Goal: Check status: Check status

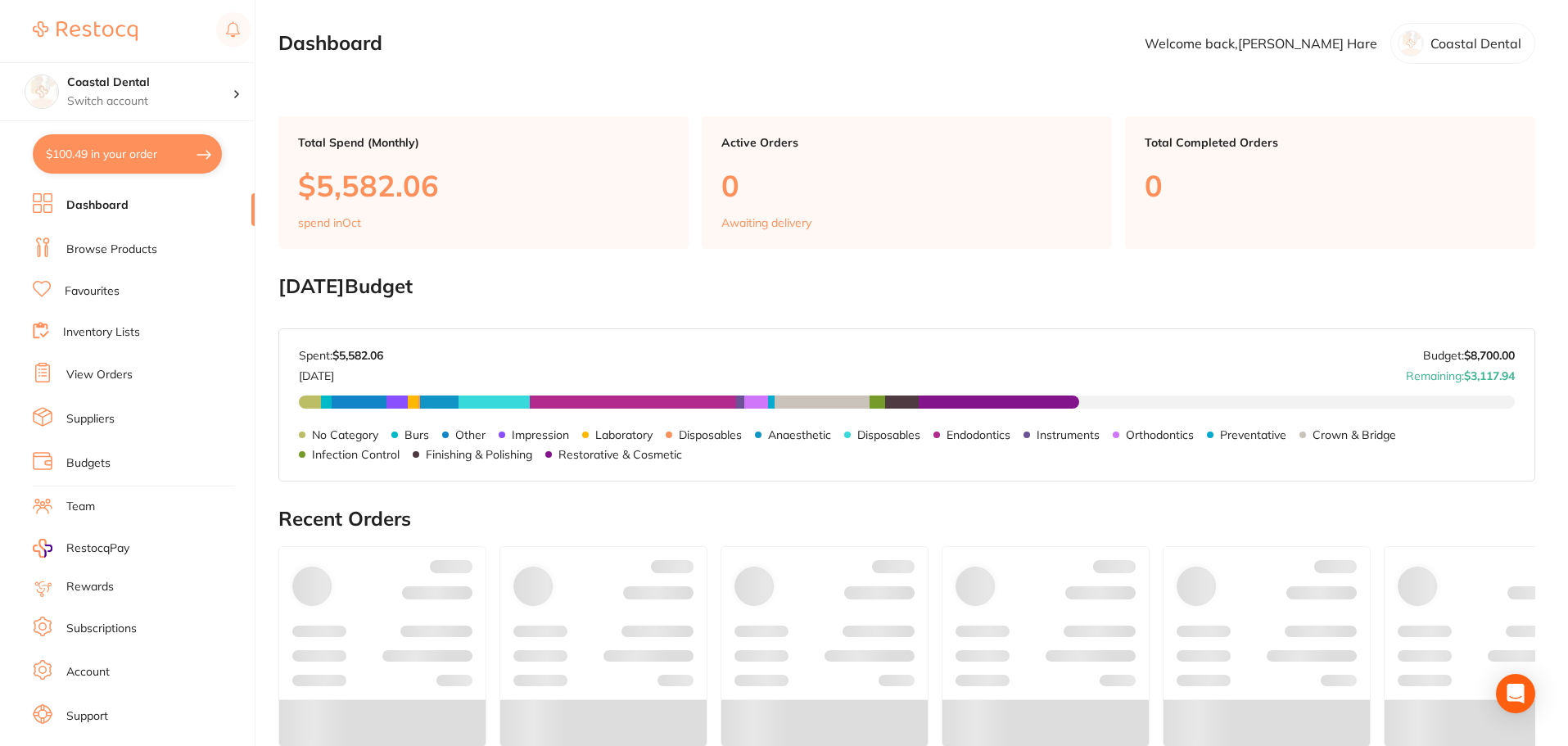
click at [84, 378] on link "View Orders" at bounding box center [99, 375] width 66 height 17
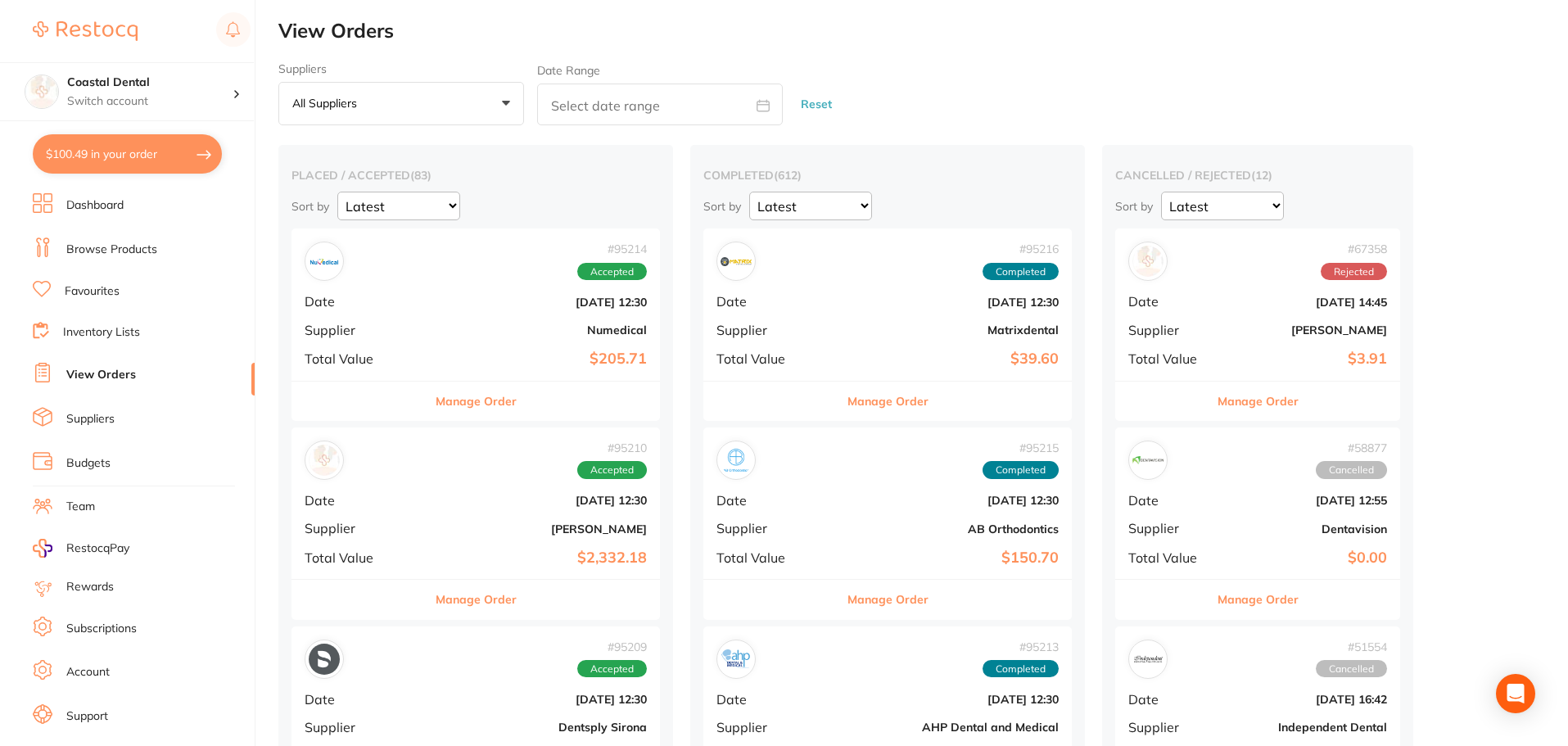
scroll to position [82, 0]
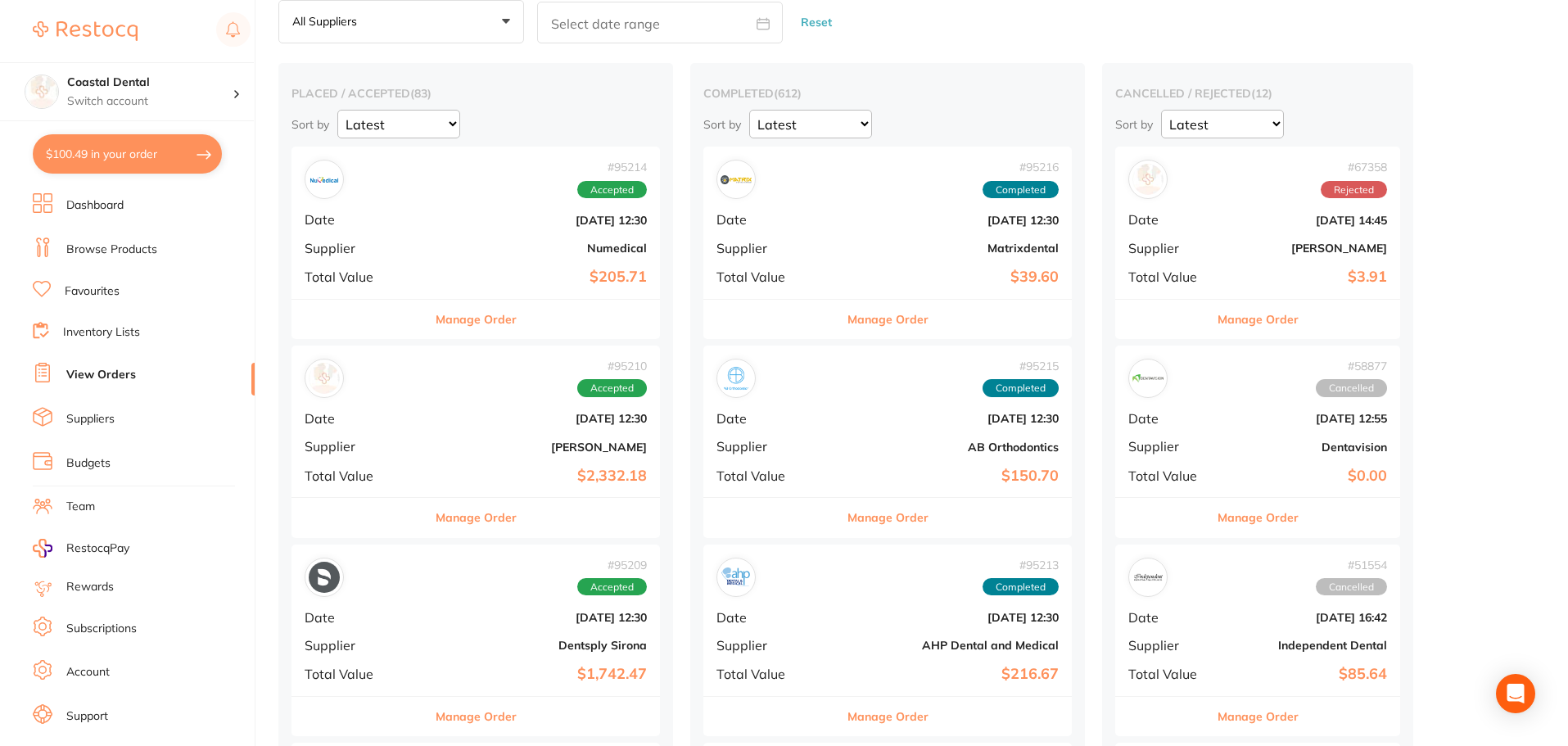
click at [490, 287] on div "# 95214 Accepted Date [DATE] 12:30 Supplier Numedical Total Value $205.71" at bounding box center [475, 222] width 368 height 152
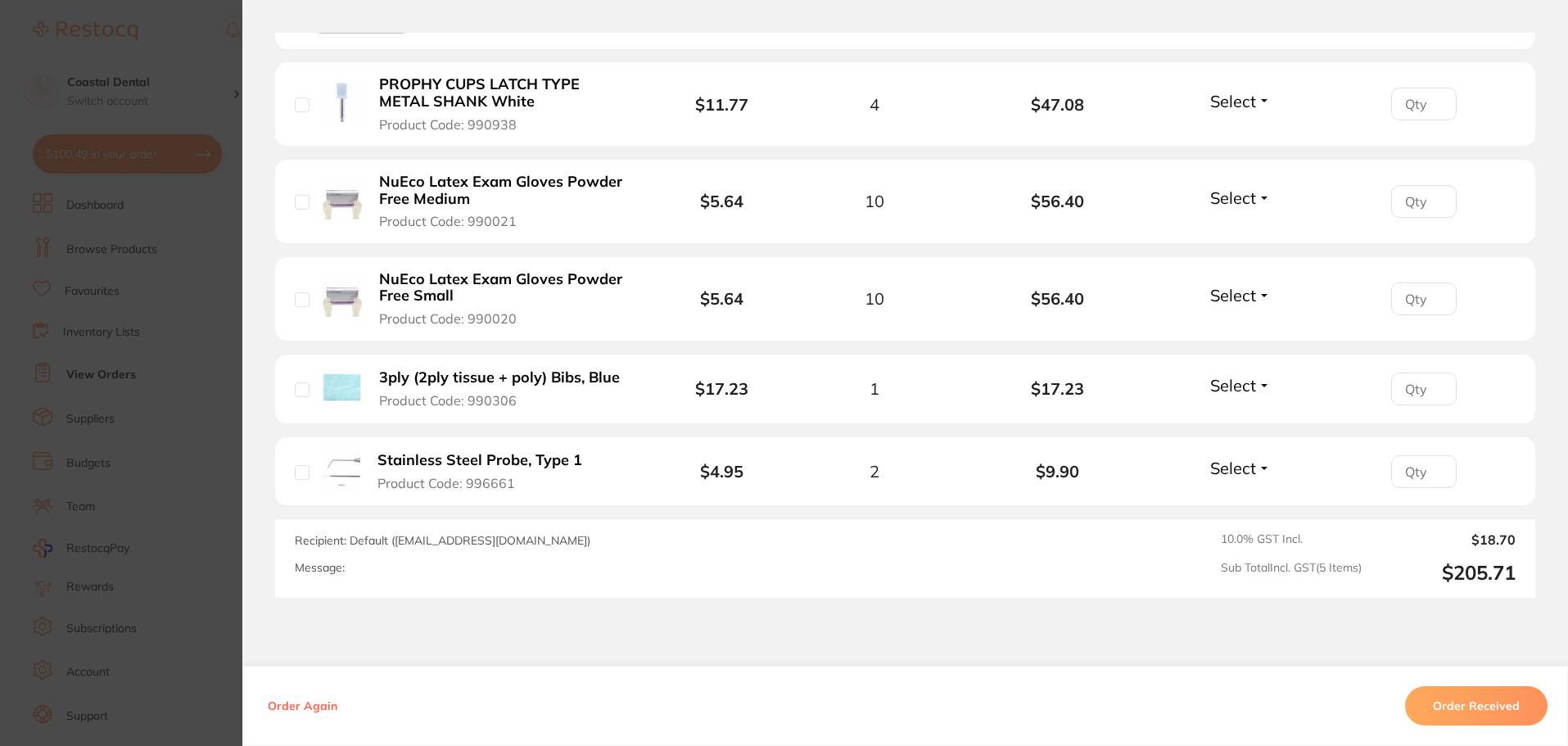
scroll to position [608, 0]
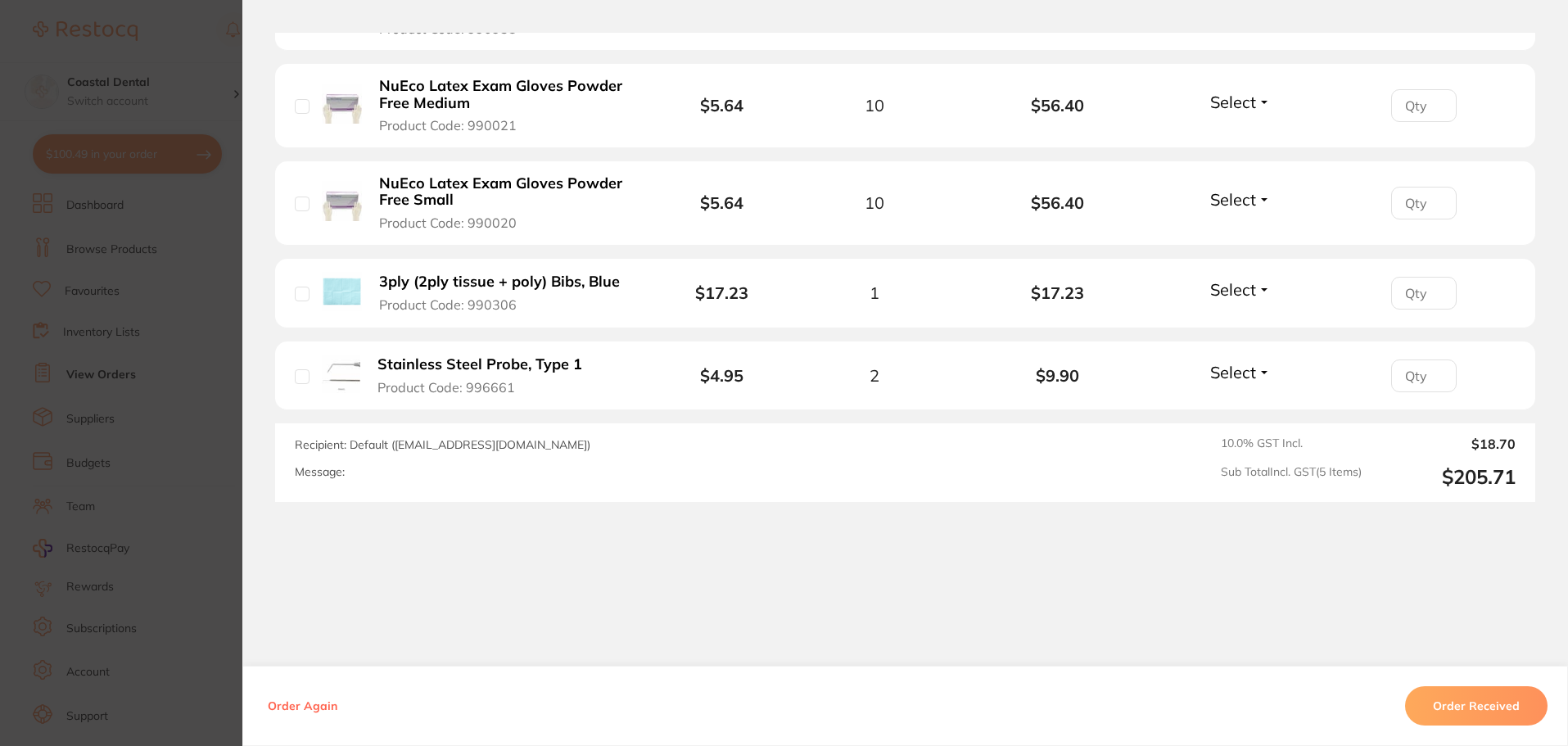
click at [1455, 693] on button "Order Received" at bounding box center [1476, 706] width 142 height 39
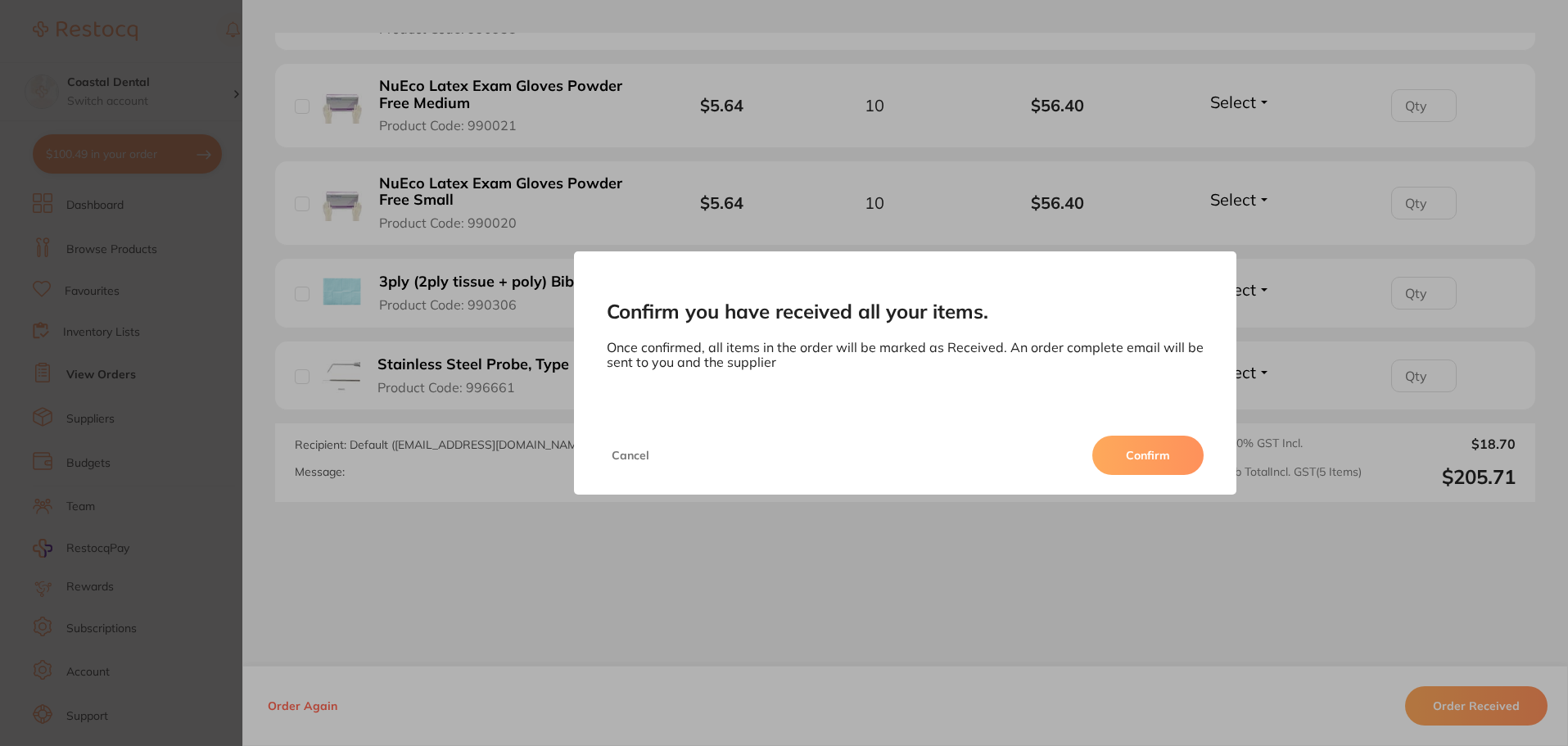
drag, startPoint x: 1153, startPoint y: 473, endPoint x: 561, endPoint y: 396, distance: 597.0
click at [1153, 472] on button "Confirm" at bounding box center [1148, 455] width 112 height 39
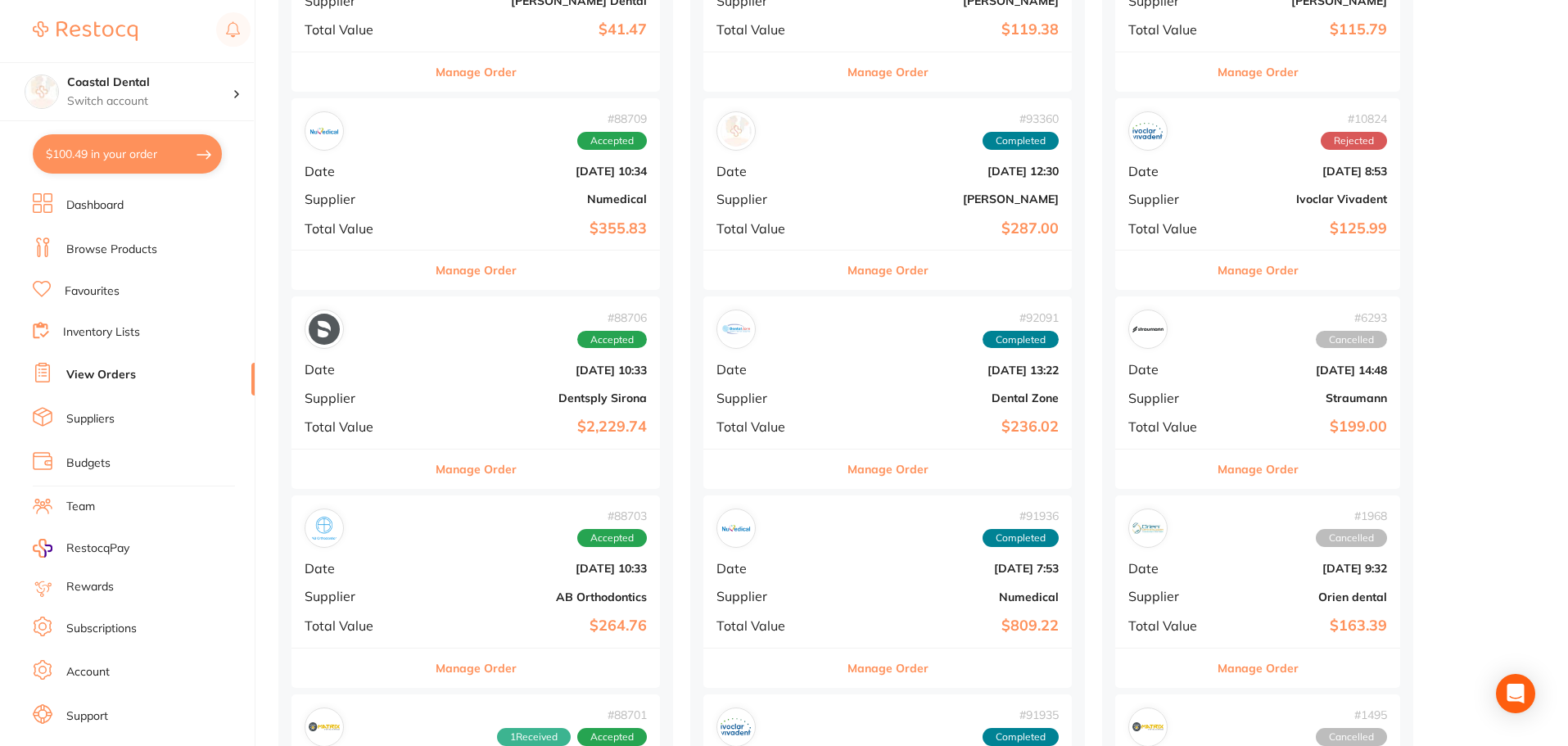
scroll to position [1475, 0]
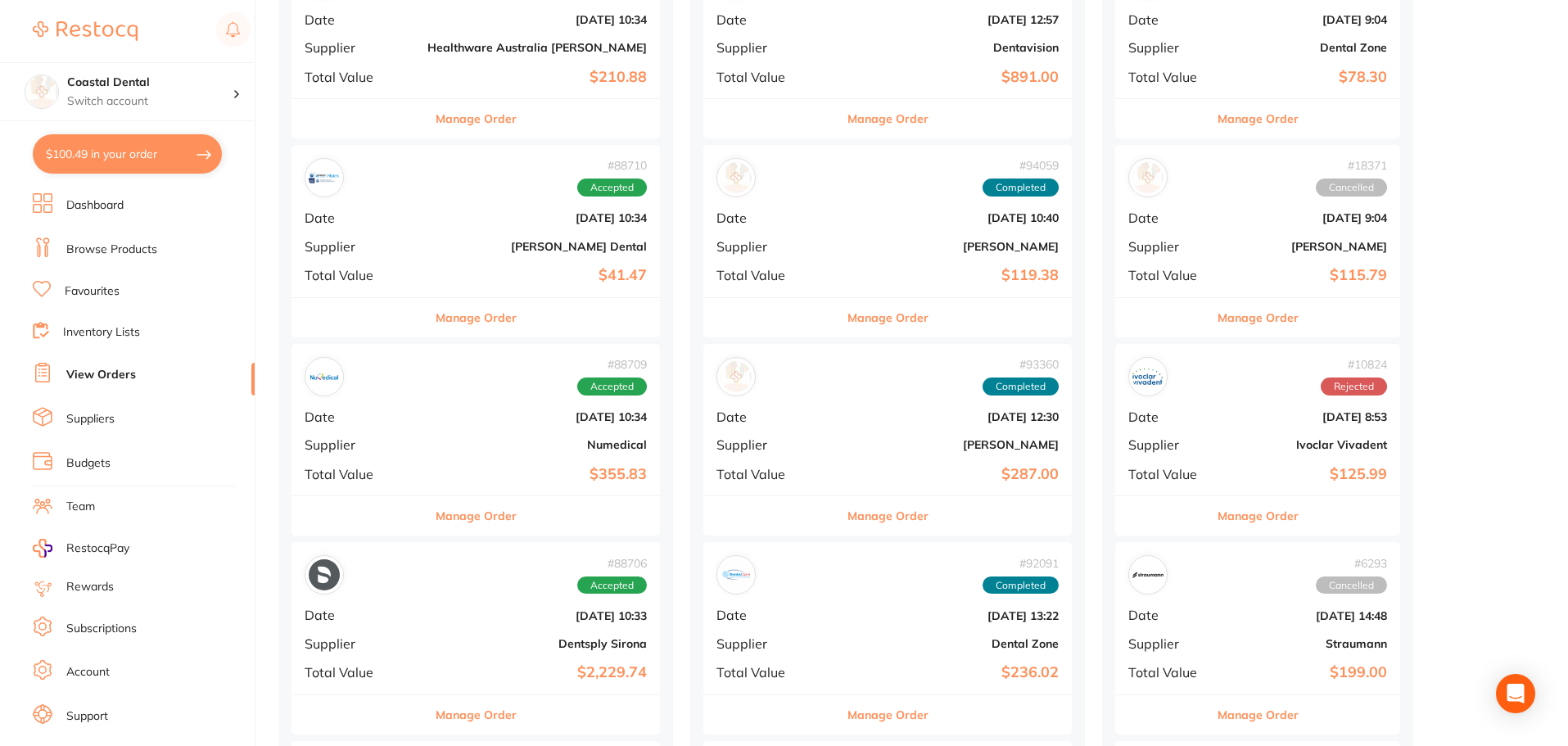
click at [839, 613] on b "[DATE] 13:22" at bounding box center [949, 615] width 220 height 13
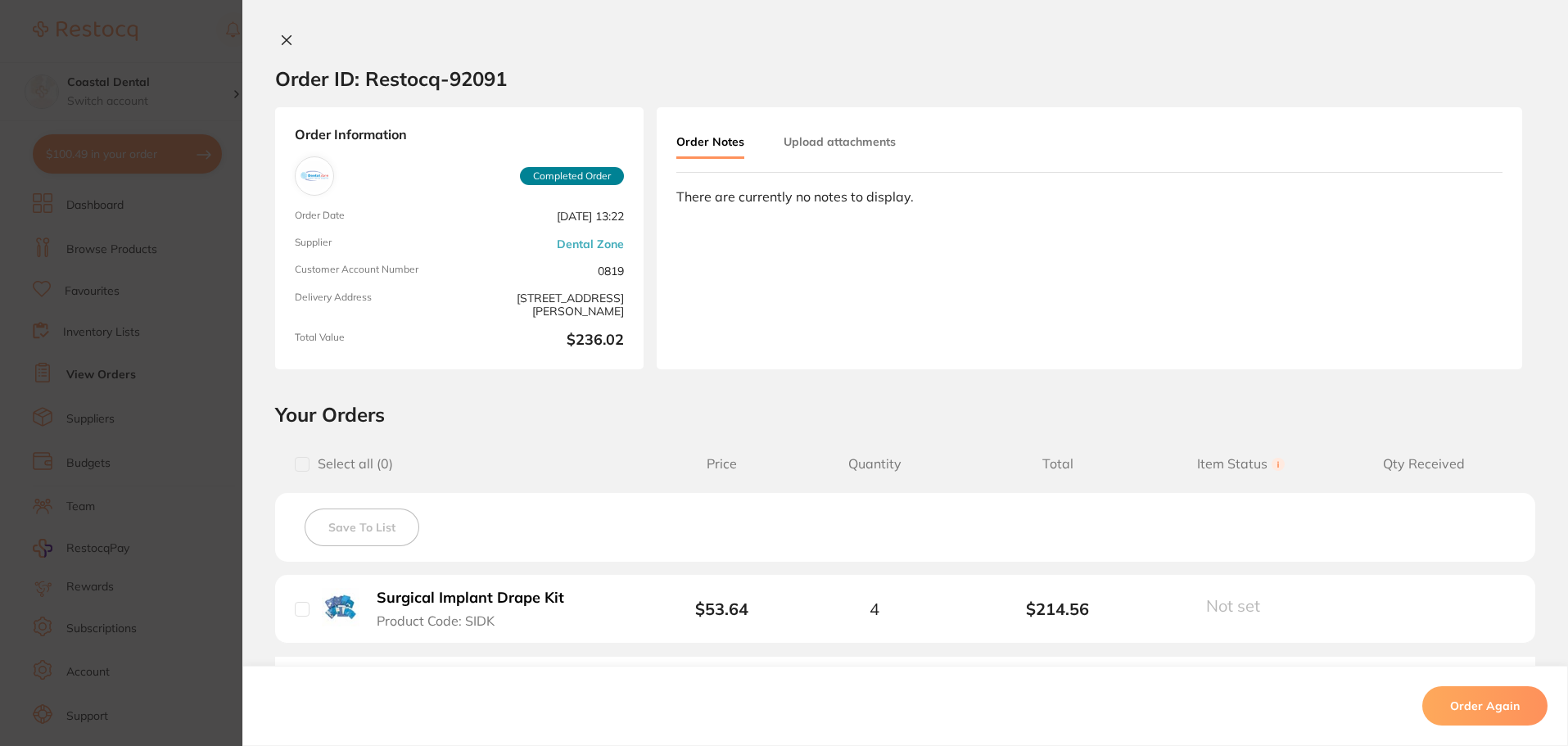
click at [672, 598] on li "Surgical Implant Drape Kit Product Code: SIDK $53.64 4 $214.56 Not set Received…" at bounding box center [904, 609] width 1260 height 68
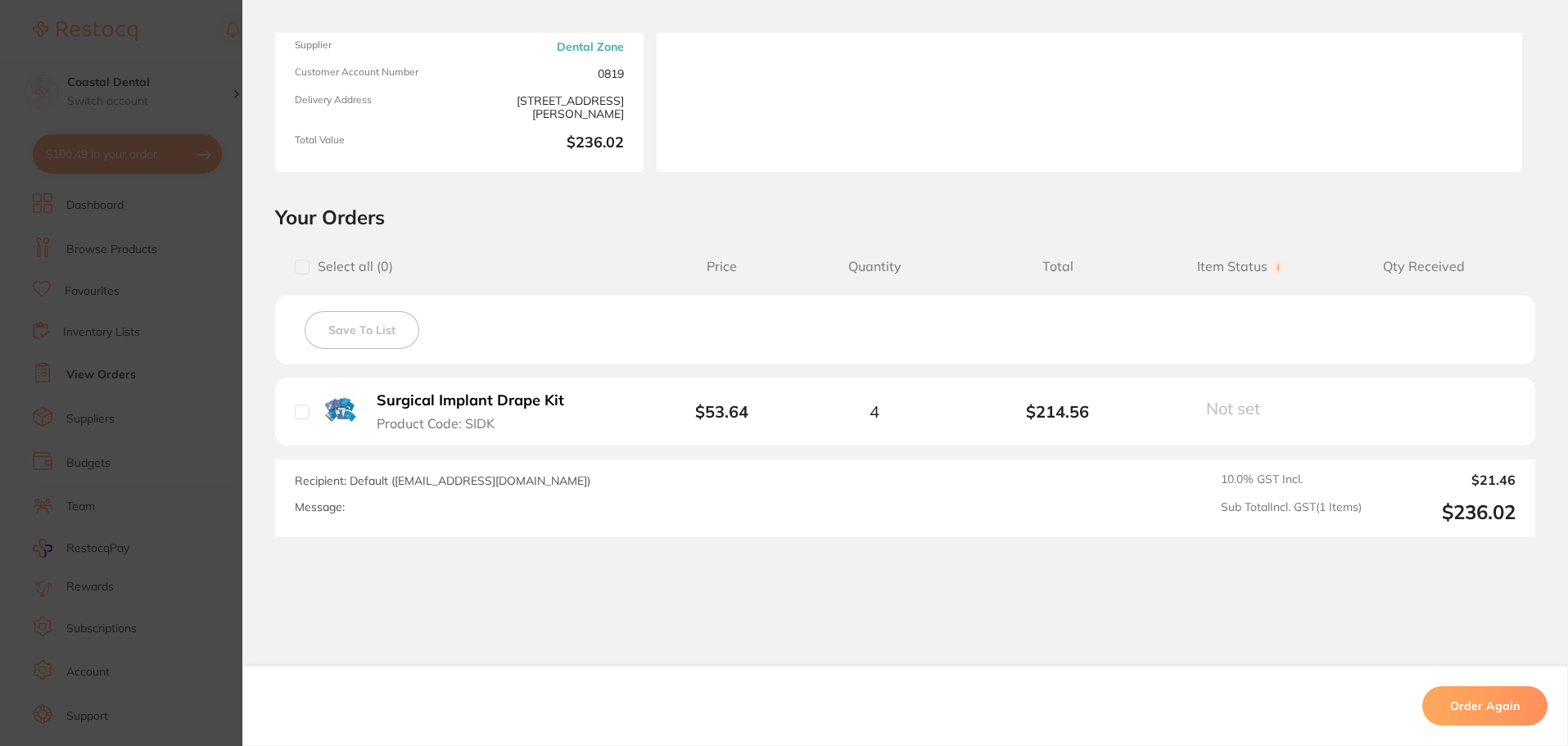
scroll to position [233, 0]
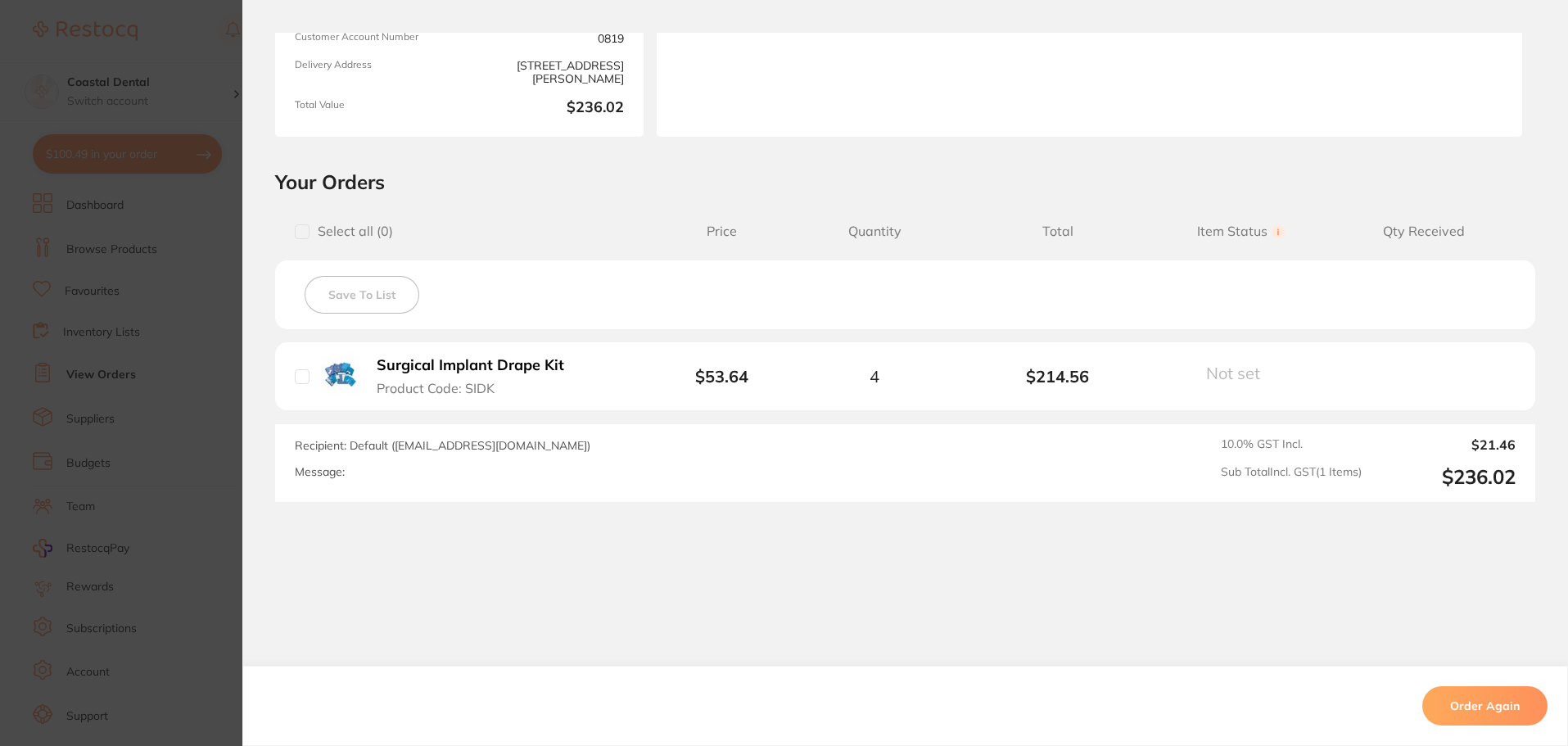
click at [117, 291] on section "Order ID: Restocq- 92091 Order Information Completed Order Order Date [DATE] 13…" at bounding box center [784, 373] width 1568 height 746
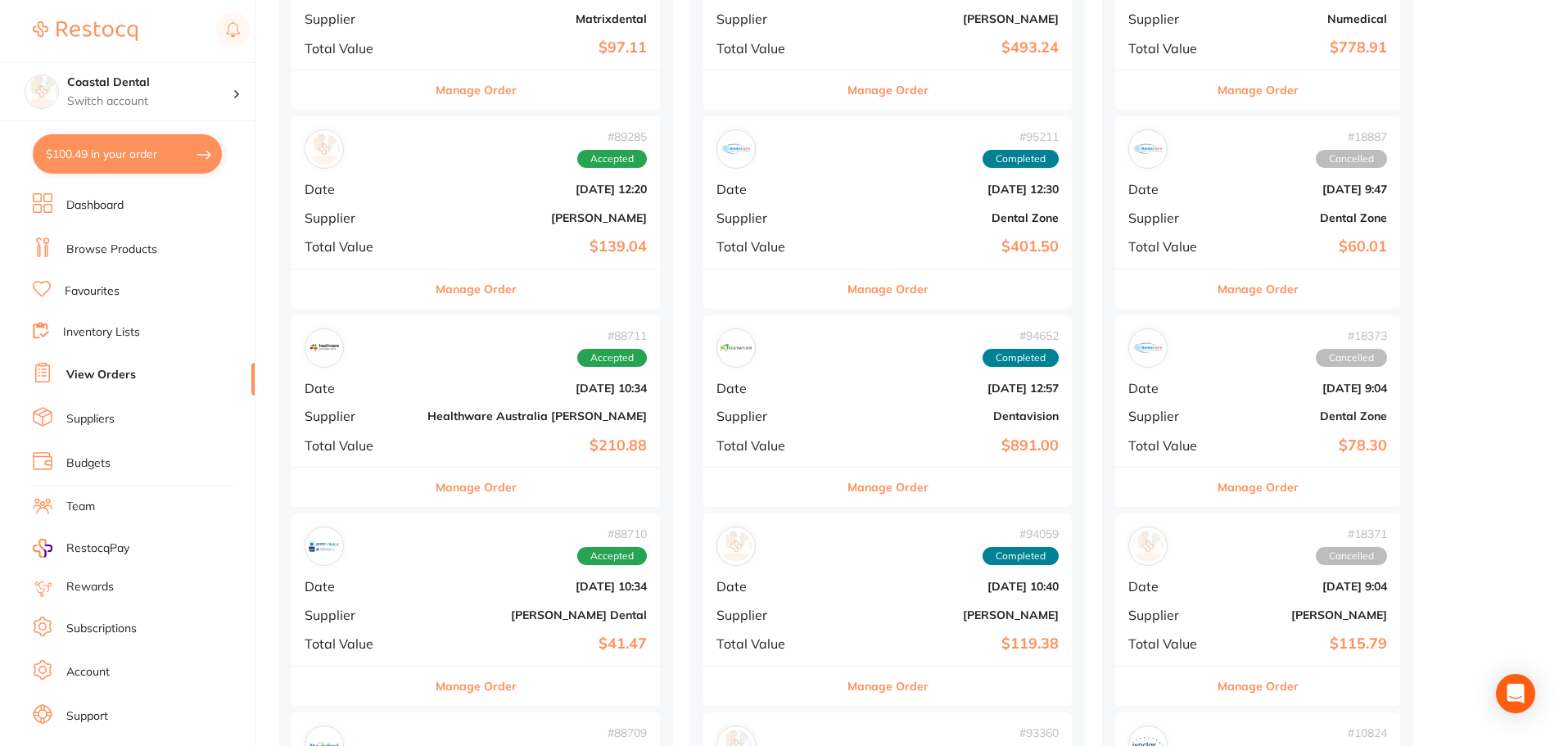
scroll to position [1064, 0]
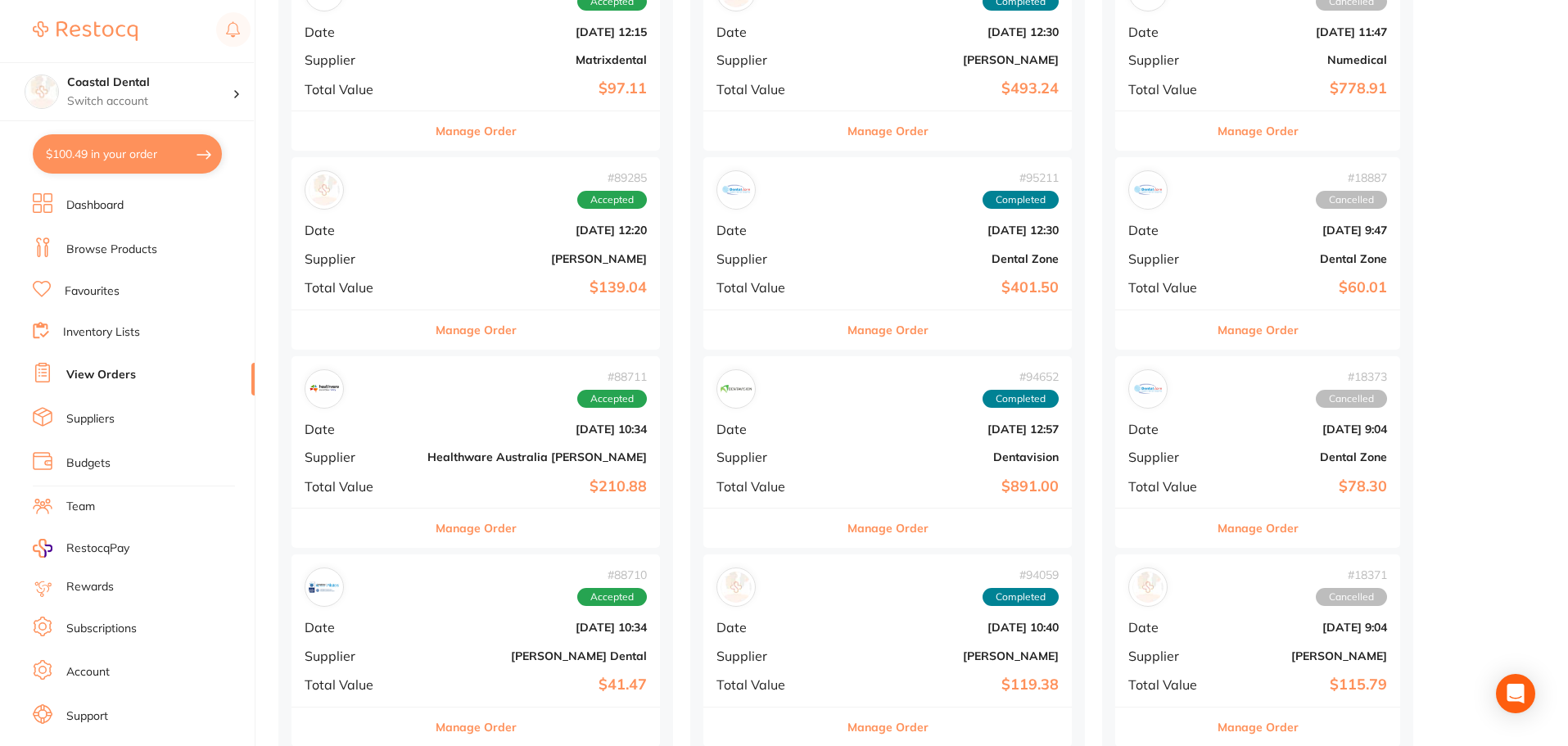
click at [839, 256] on b "Dental Zone" at bounding box center [949, 258] width 220 height 13
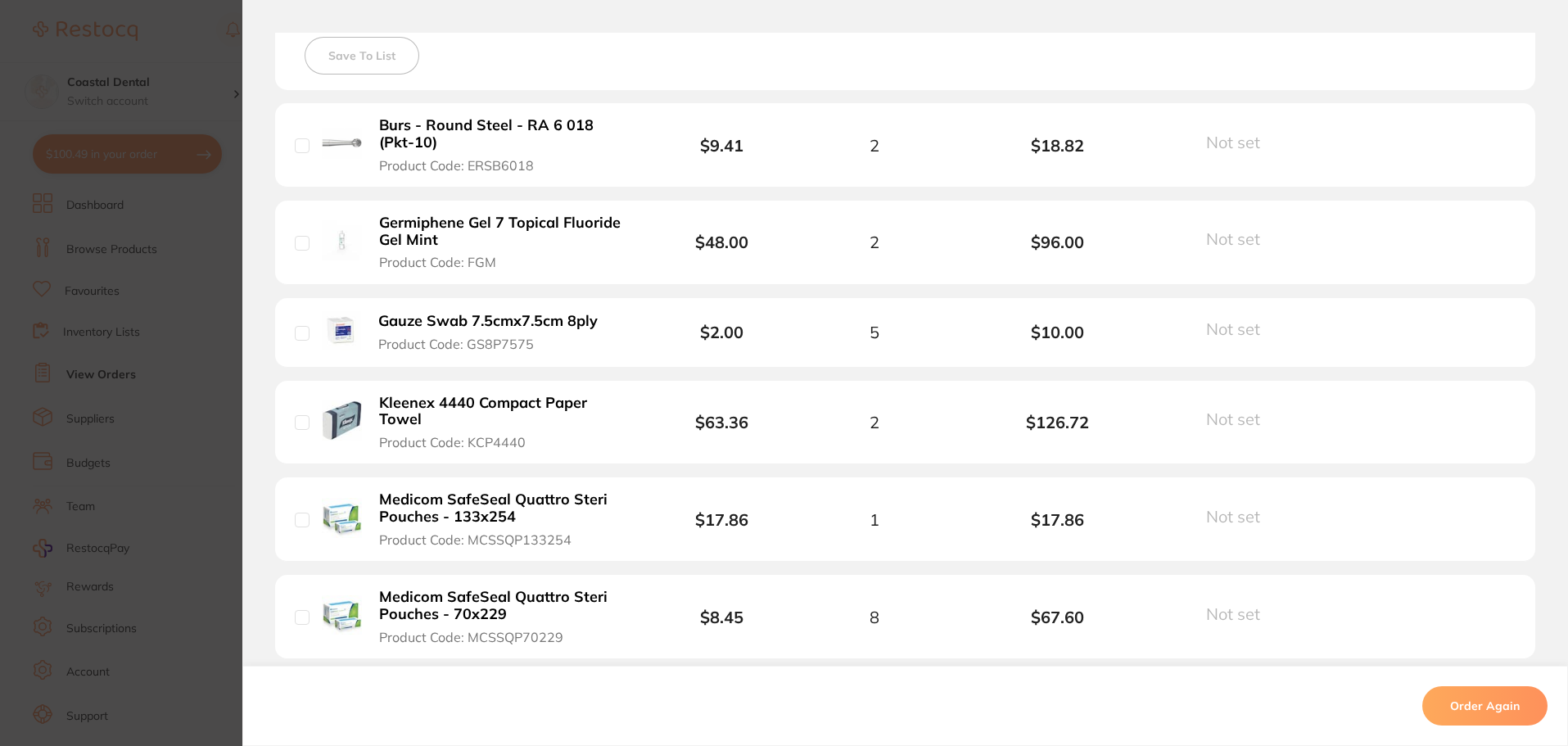
scroll to position [246, 0]
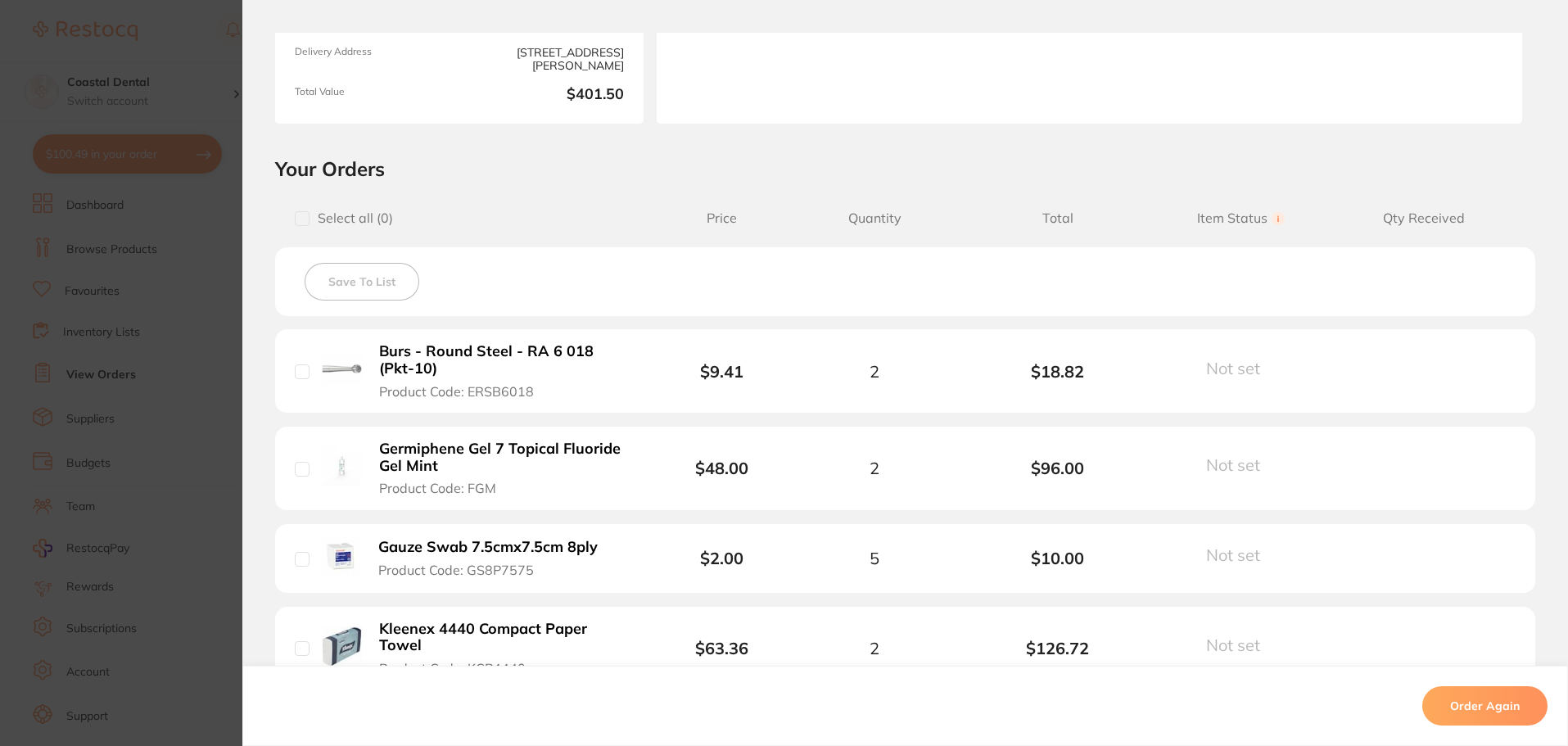
click at [66, 300] on section "Order ID: Restocq- 95211 Order Information Completed Order Order Date [DATE] 12…" at bounding box center [784, 373] width 1568 height 746
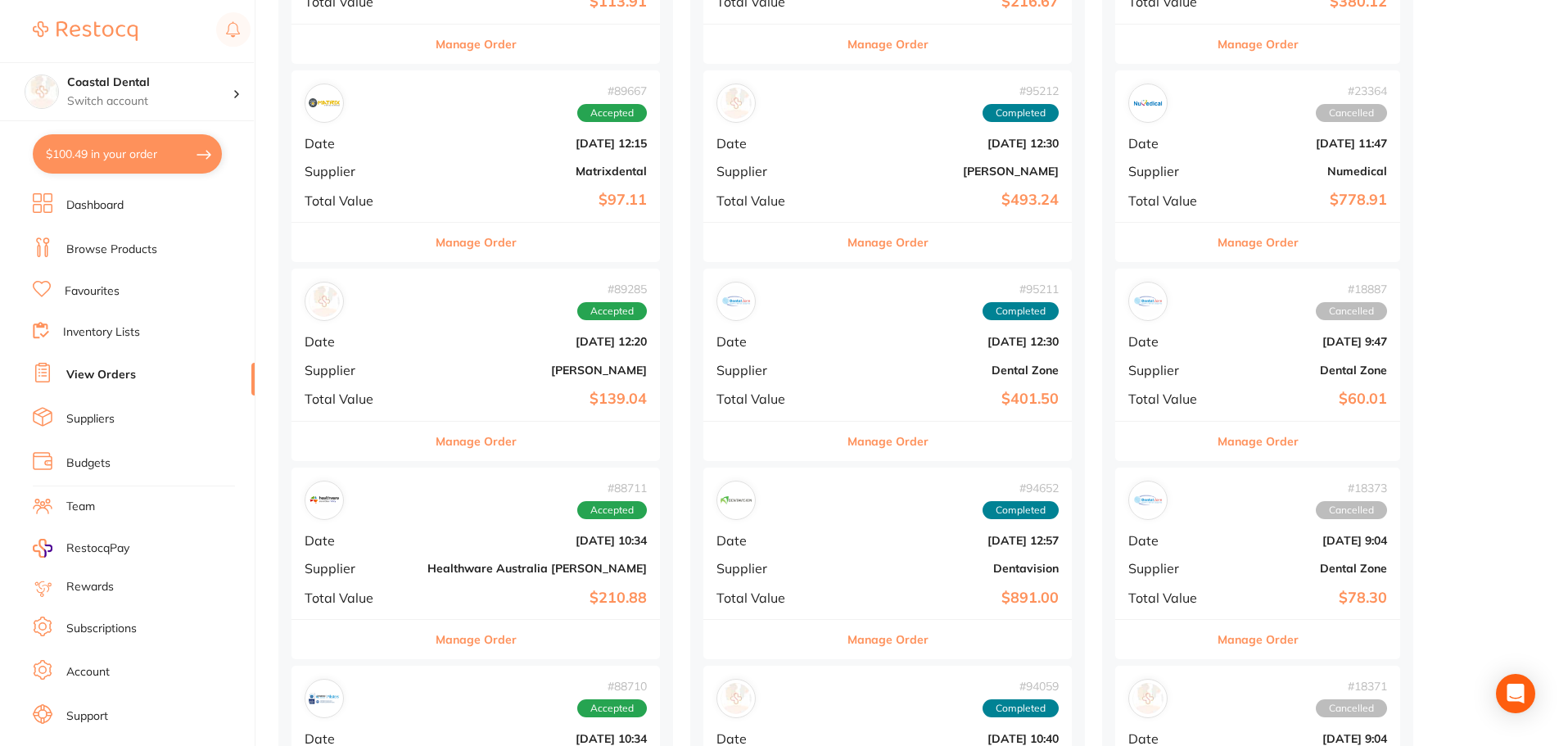
scroll to position [982, 0]
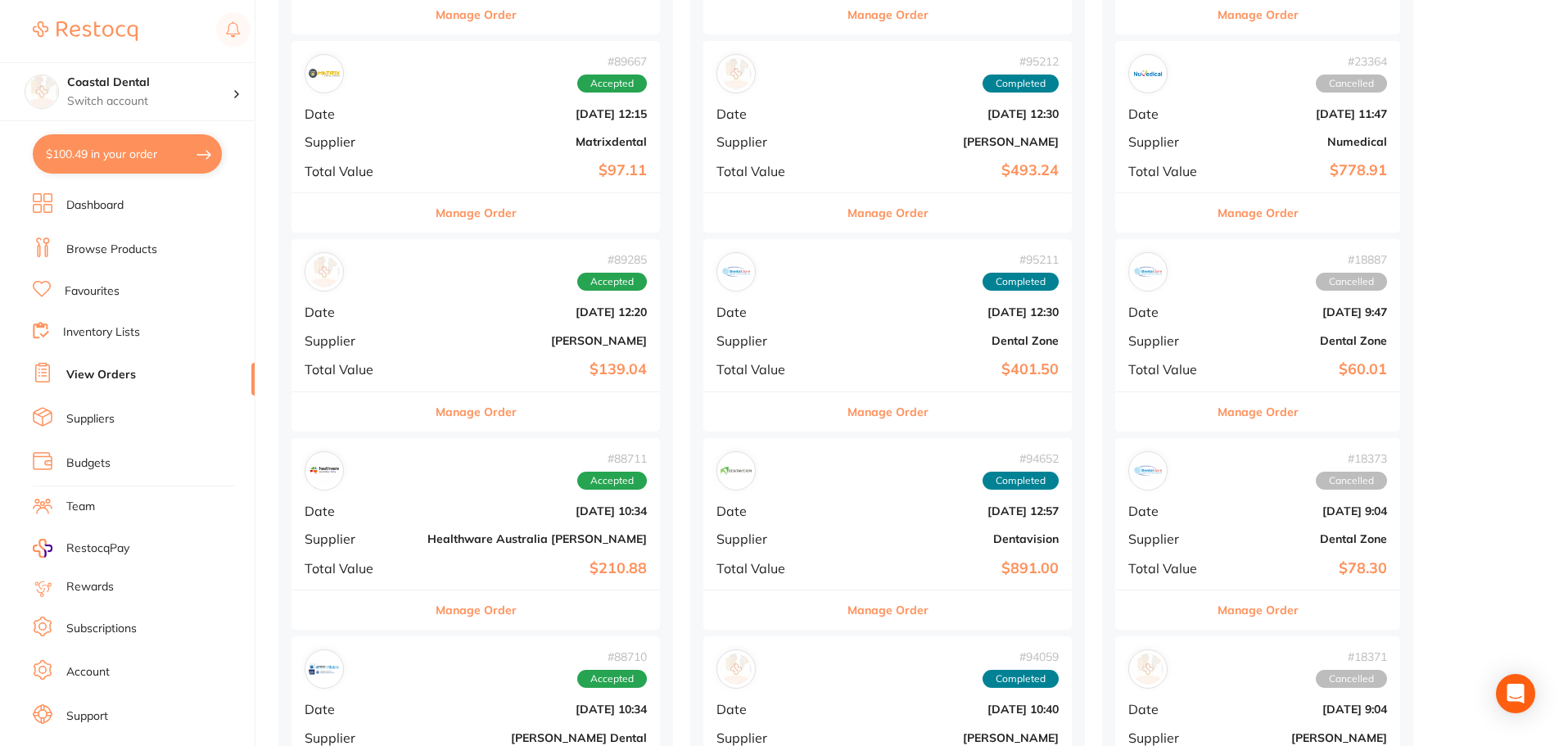
click at [839, 340] on b "Dental Zone" at bounding box center [949, 340] width 220 height 13
click at [790, 340] on section at bounding box center [784, 373] width 1568 height 746
drag, startPoint x: 796, startPoint y: 314, endPoint x: 651, endPoint y: 361, distance: 152.4
click at [703, 361] on div "# 95211 Completed Date [DATE] 12:30 Supplier Dental Zone Total Value $401.50" at bounding box center [887, 315] width 368 height 152
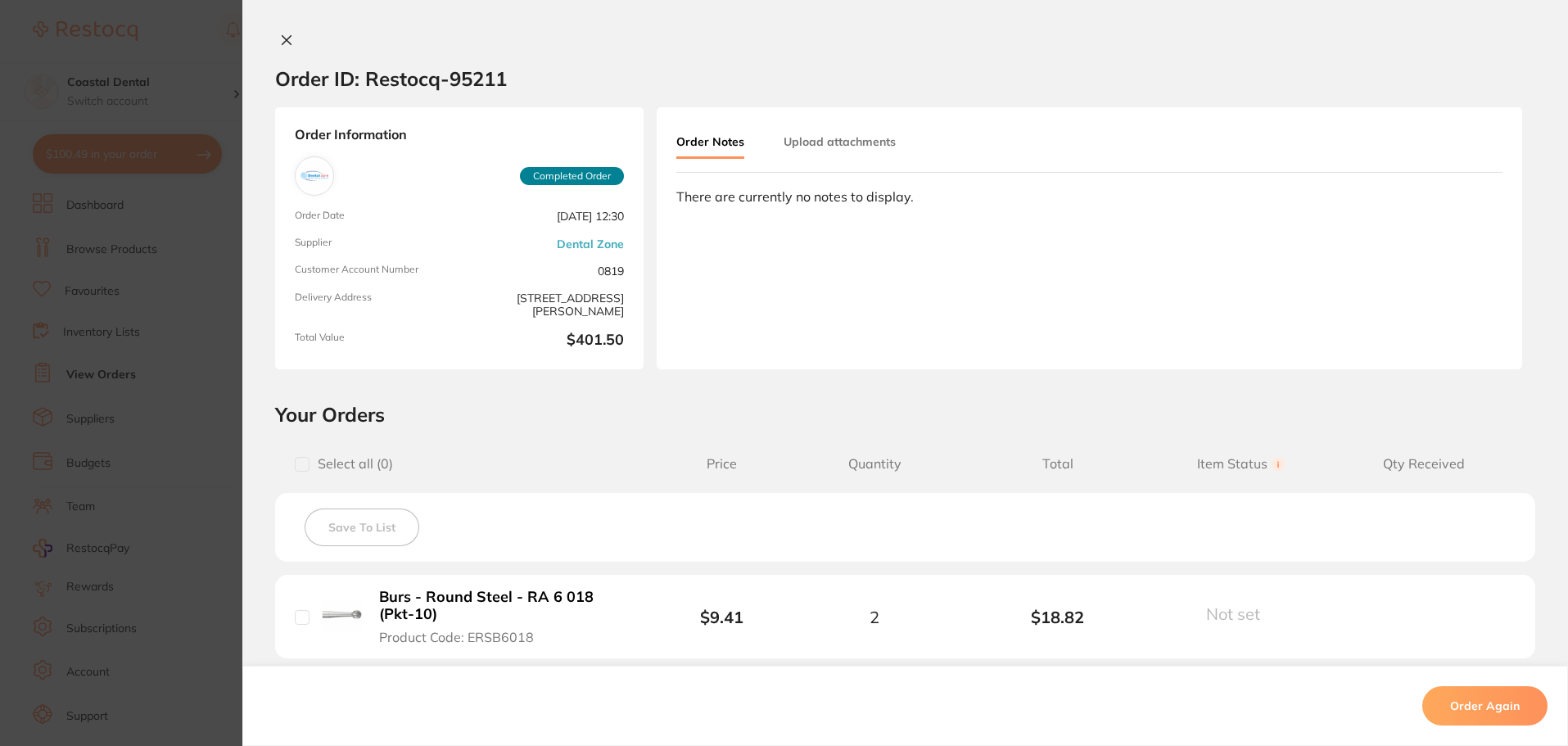
click at [724, 236] on section "Order ID: Restocq- 95211 Order Information Completed Order Order Date [DATE] 12…" at bounding box center [784, 373] width 1568 height 746
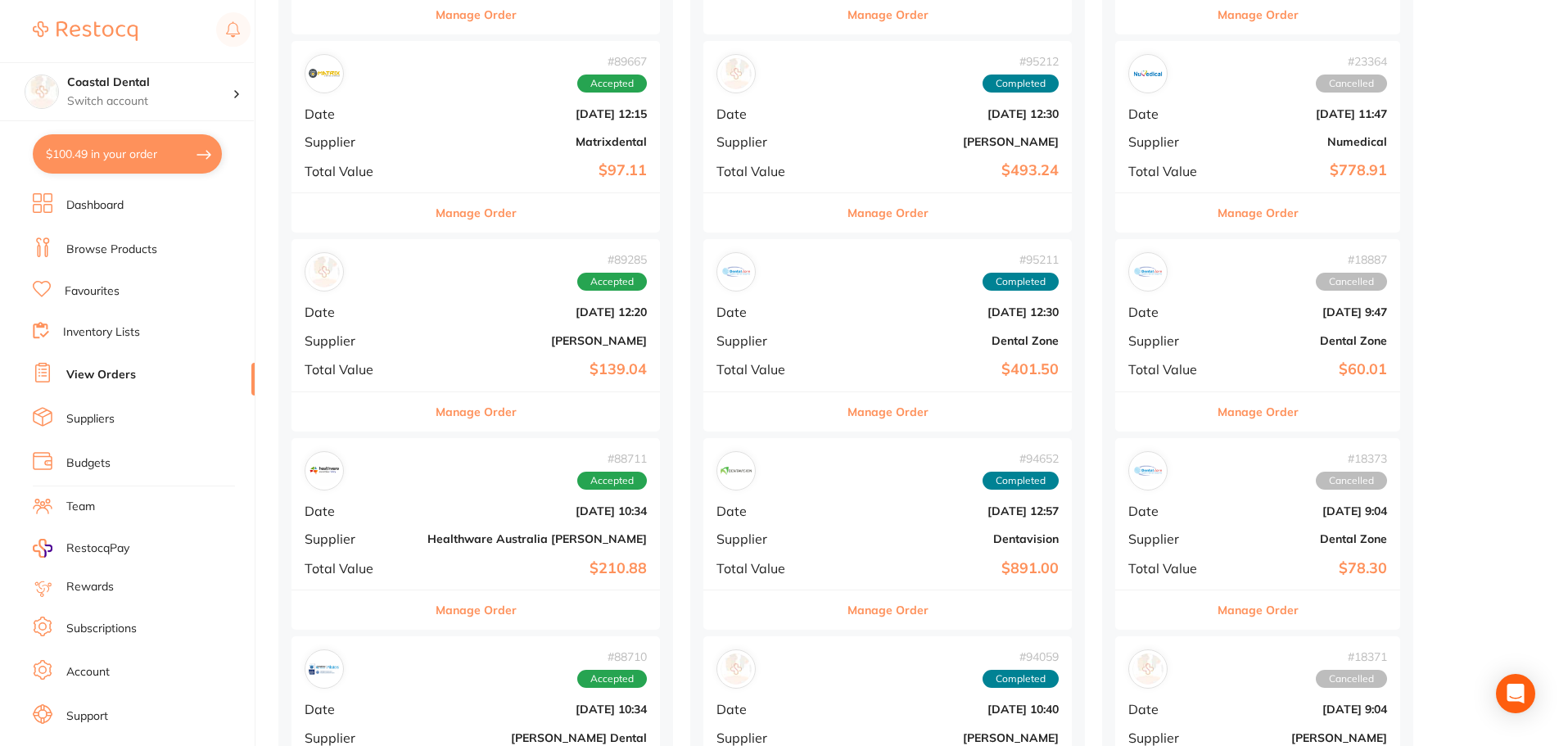
drag, startPoint x: 752, startPoint y: 249, endPoint x: 772, endPoint y: 296, distance: 51.1
click at [772, 260] on div "# 95211 Completed Date [DATE] 12:30 Supplier Dental Zone Total Value $401.50" at bounding box center [887, 315] width 368 height 152
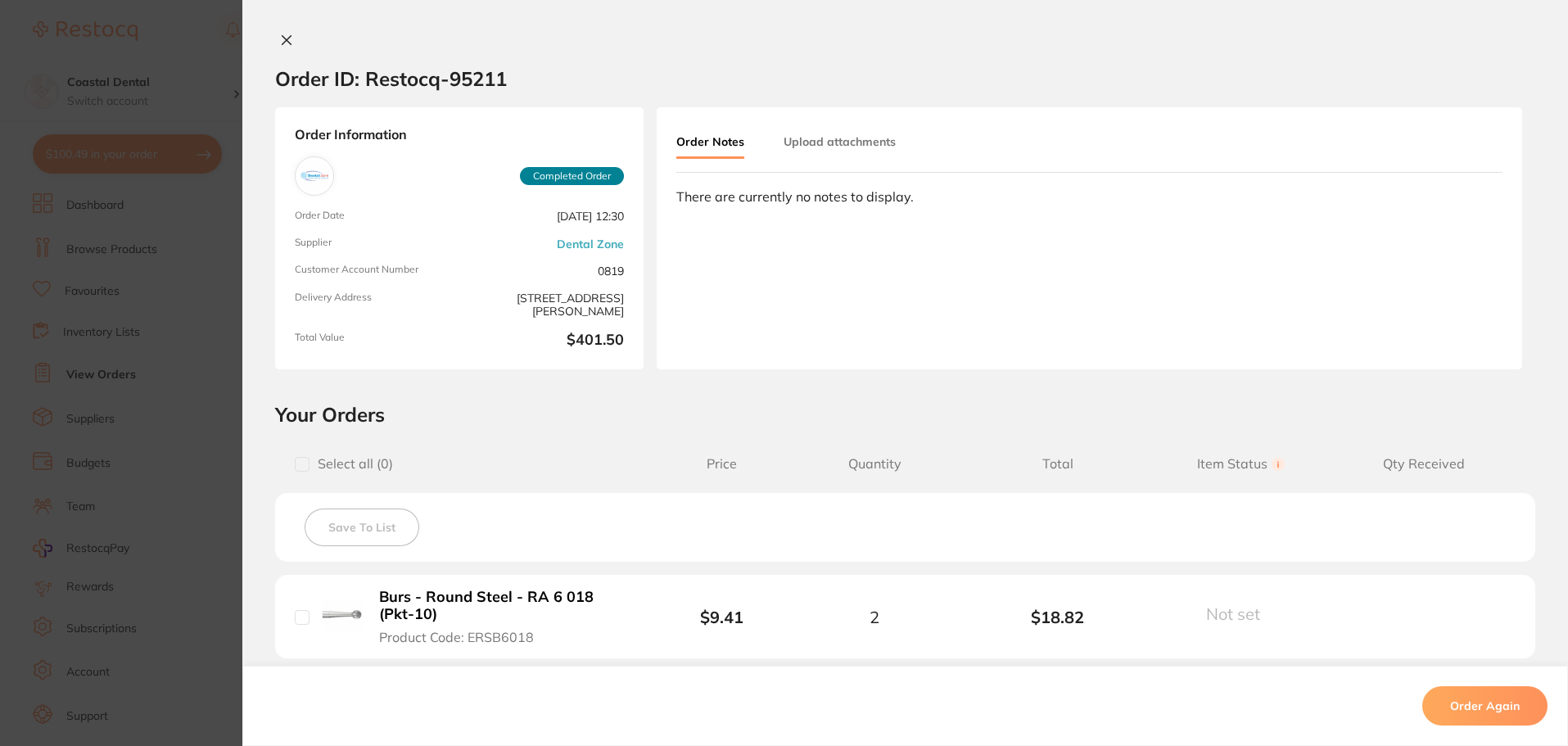
click at [82, 237] on section "Order ID: Restocq- 95211 Order Information Completed Order Order Date [DATE] 12…" at bounding box center [784, 373] width 1568 height 746
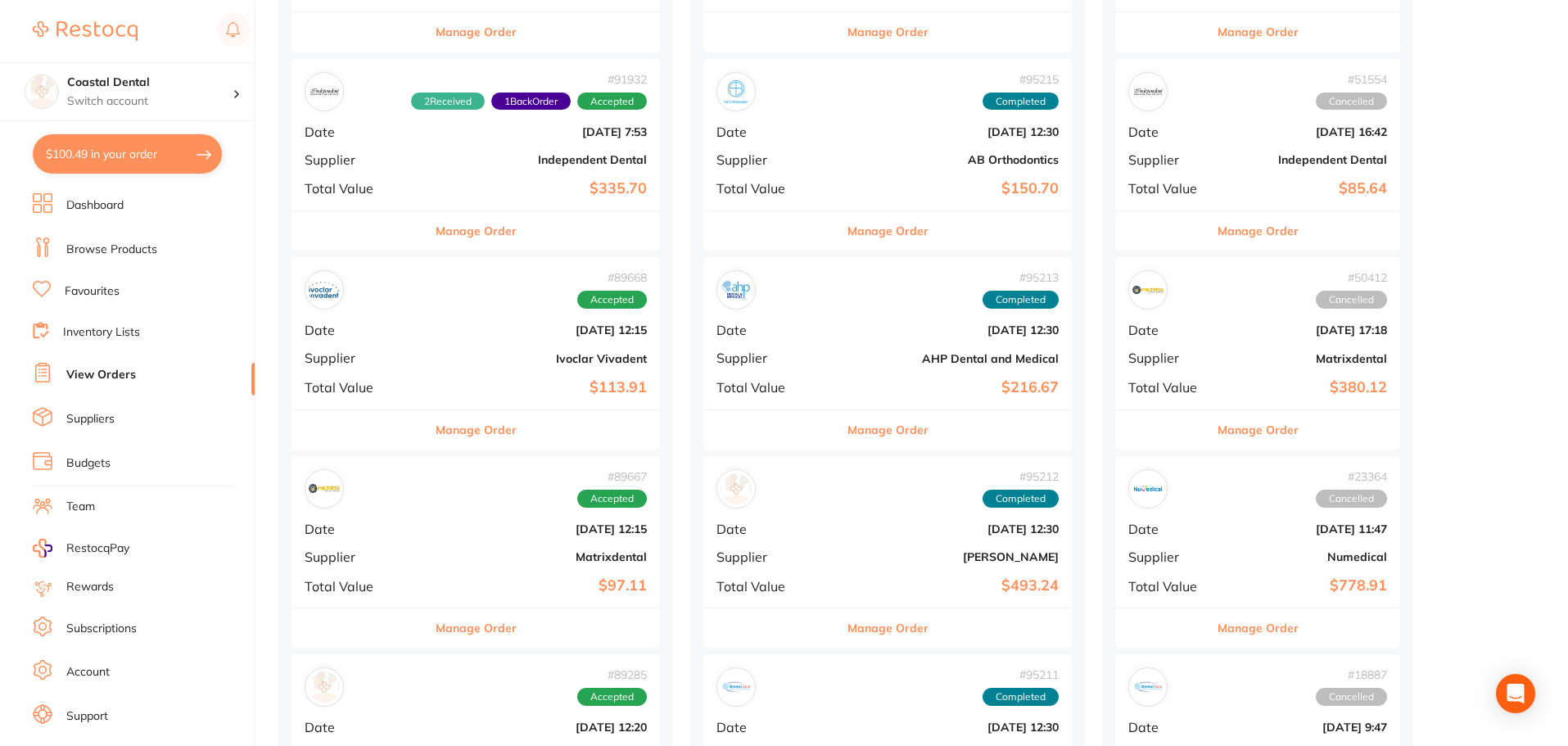
scroll to position [737, 0]
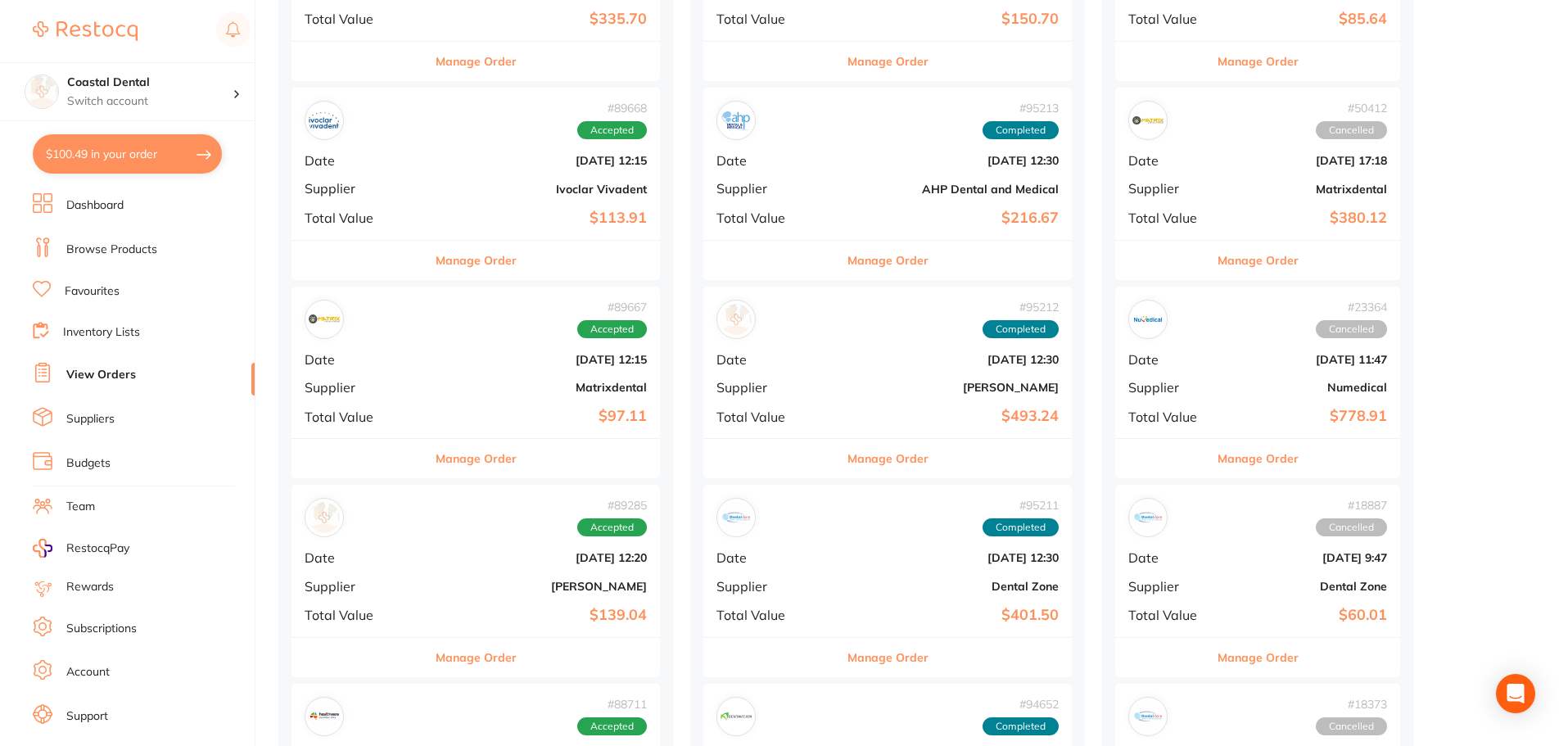
click at [810, 594] on div "# 95211 Completed Date [DATE] 12:30 Supplier Dental Zone Total Value $401.50" at bounding box center [887, 561] width 368 height 152
click at [810, 594] on section at bounding box center [784, 373] width 1568 height 746
click at [848, 651] on button "Manage Order" at bounding box center [888, 657] width 81 height 39
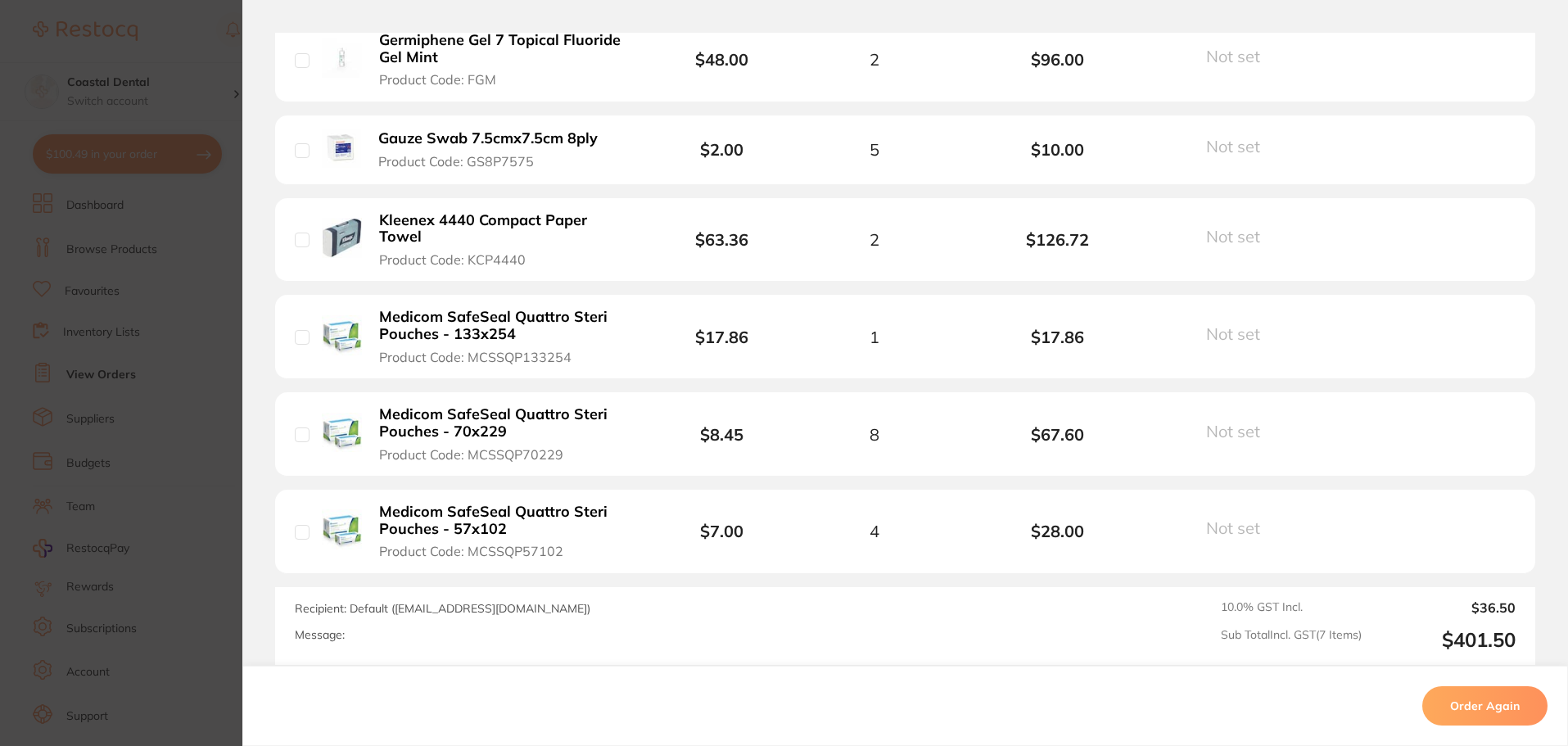
scroll to position [655, 0]
